Goal: Transaction & Acquisition: Purchase product/service

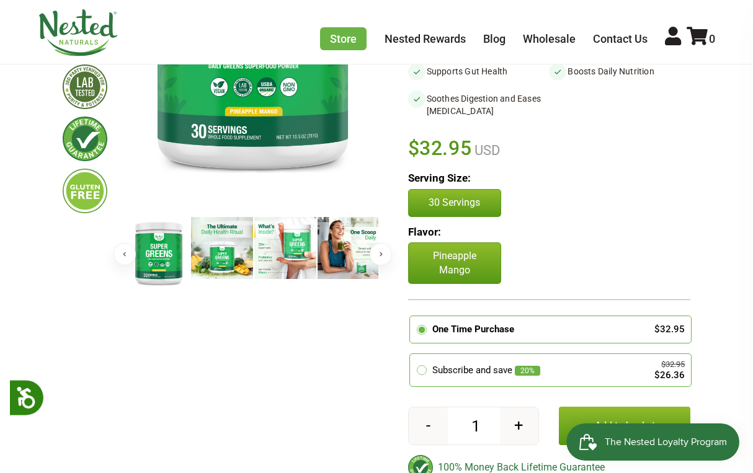
click at [516, 432] on button "+" at bounding box center [519, 426] width 39 height 37
type input "2"
click at [583, 418] on button "Add to basket" at bounding box center [625, 426] width 132 height 38
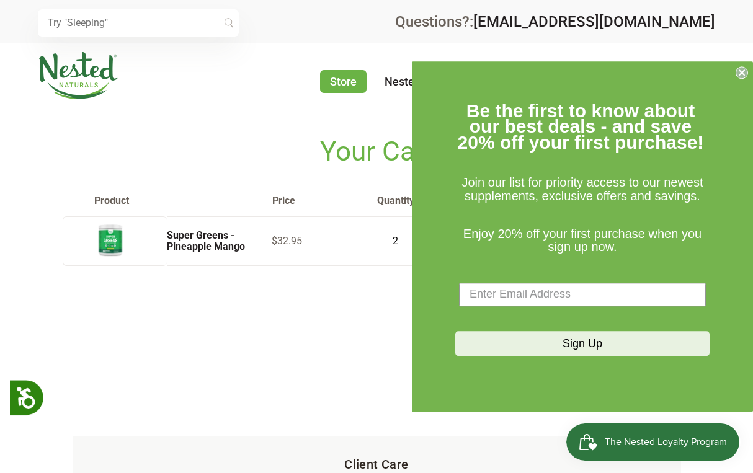
click at [742, 71] on circle "Close dialog" at bounding box center [742, 72] width 12 height 12
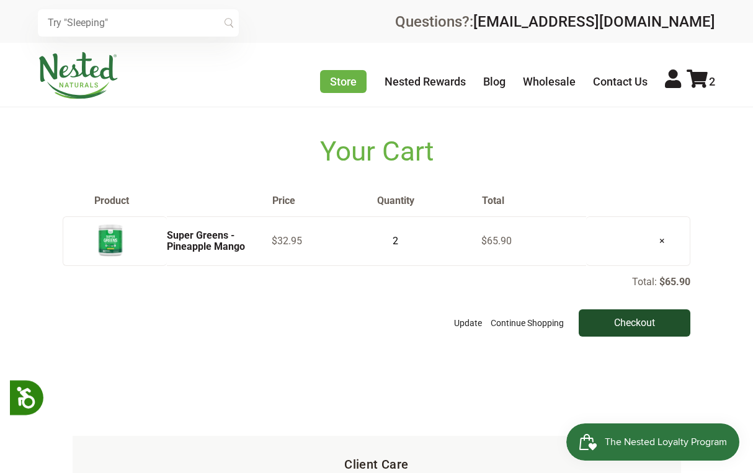
click at [629, 315] on input "Checkout" at bounding box center [635, 323] width 112 height 27
